Goal: Navigation & Orientation: Find specific page/section

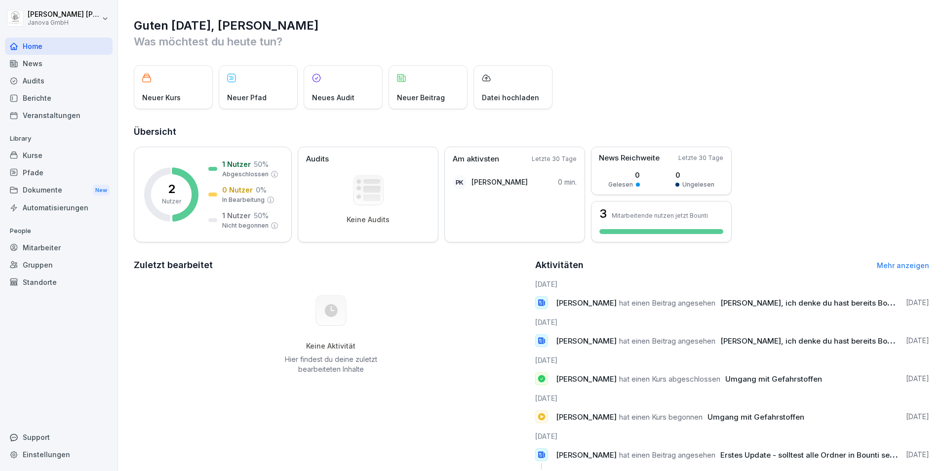
click at [155, 84] on div "Neuer Kurs" at bounding box center [173, 87] width 79 height 44
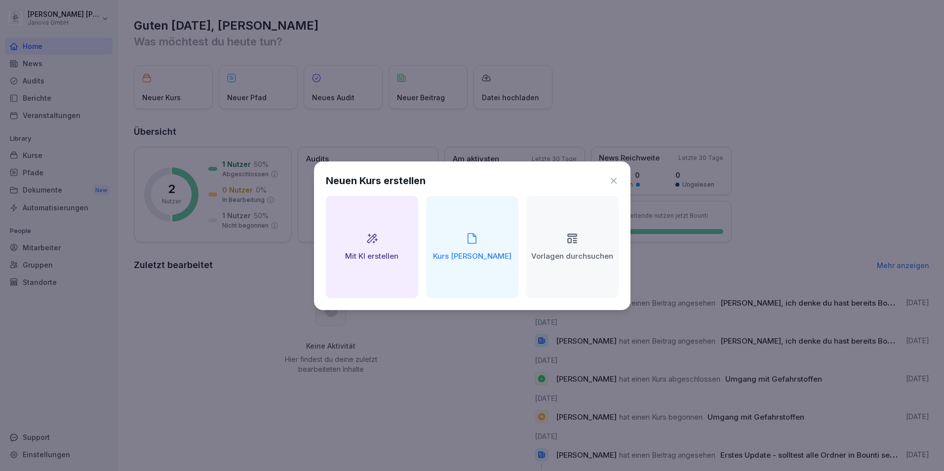
click at [615, 180] on icon at bounding box center [614, 181] width 10 height 10
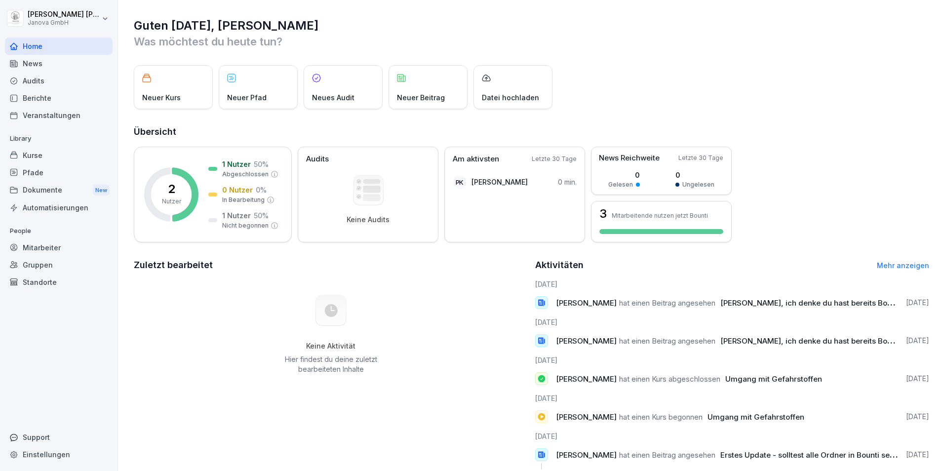
click at [39, 154] on div "Kurse" at bounding box center [59, 155] width 108 height 17
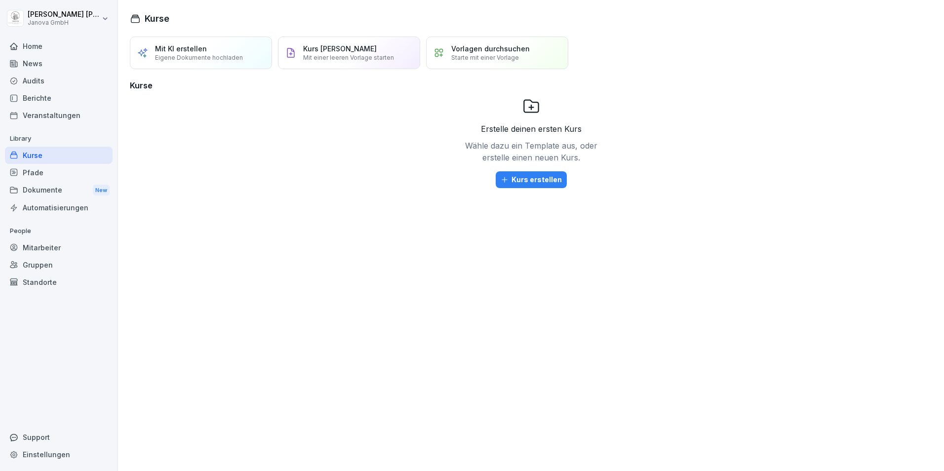
click at [348, 214] on div "Erstelle deinen ersten Kurs Wähle dazu ein Template aus, oder erstelle einen ne…" at bounding box center [531, 166] width 803 height 138
click at [34, 155] on div "Kurse" at bounding box center [59, 155] width 108 height 17
click at [26, 45] on div "Home" at bounding box center [59, 46] width 108 height 17
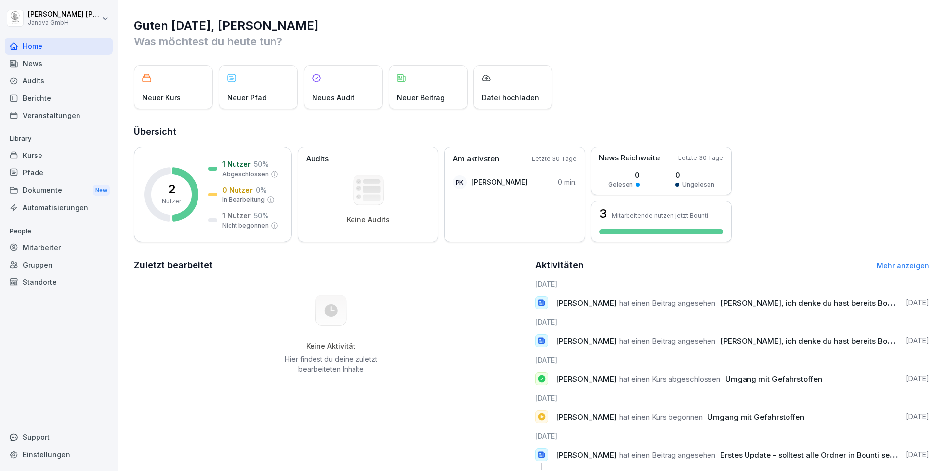
click at [819, 203] on div "2 Nutzer 1 Nutzer 50 % Abgeschlossen 0 Nutzer 0 % In Bearbeitung 1 Nutzer 50 % …" at bounding box center [532, 195] width 796 height 96
